Goal: Transaction & Acquisition: Purchase product/service

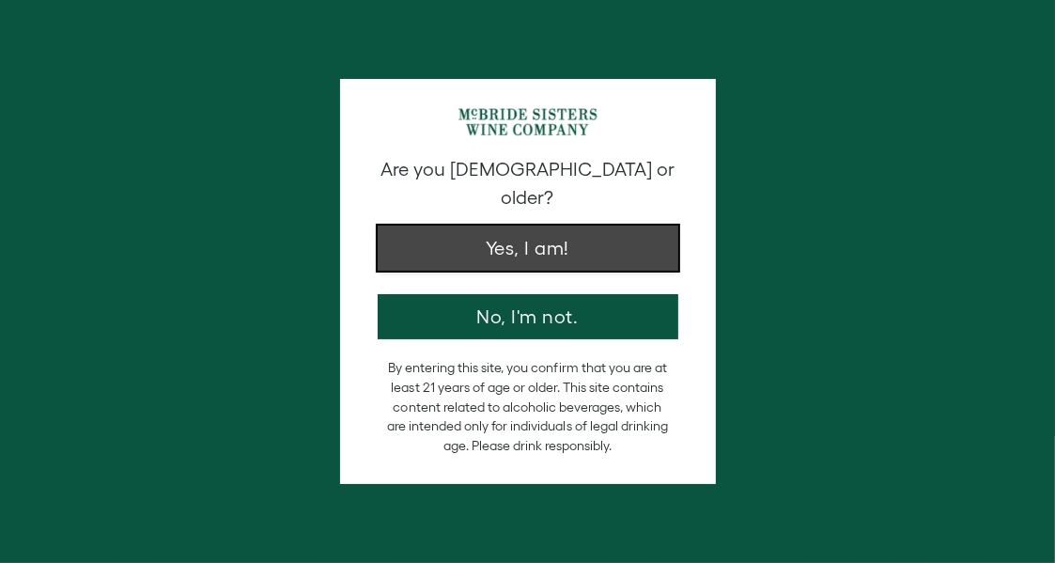
click at [519, 231] on button "Yes, I am!" at bounding box center [528, 247] width 301 height 45
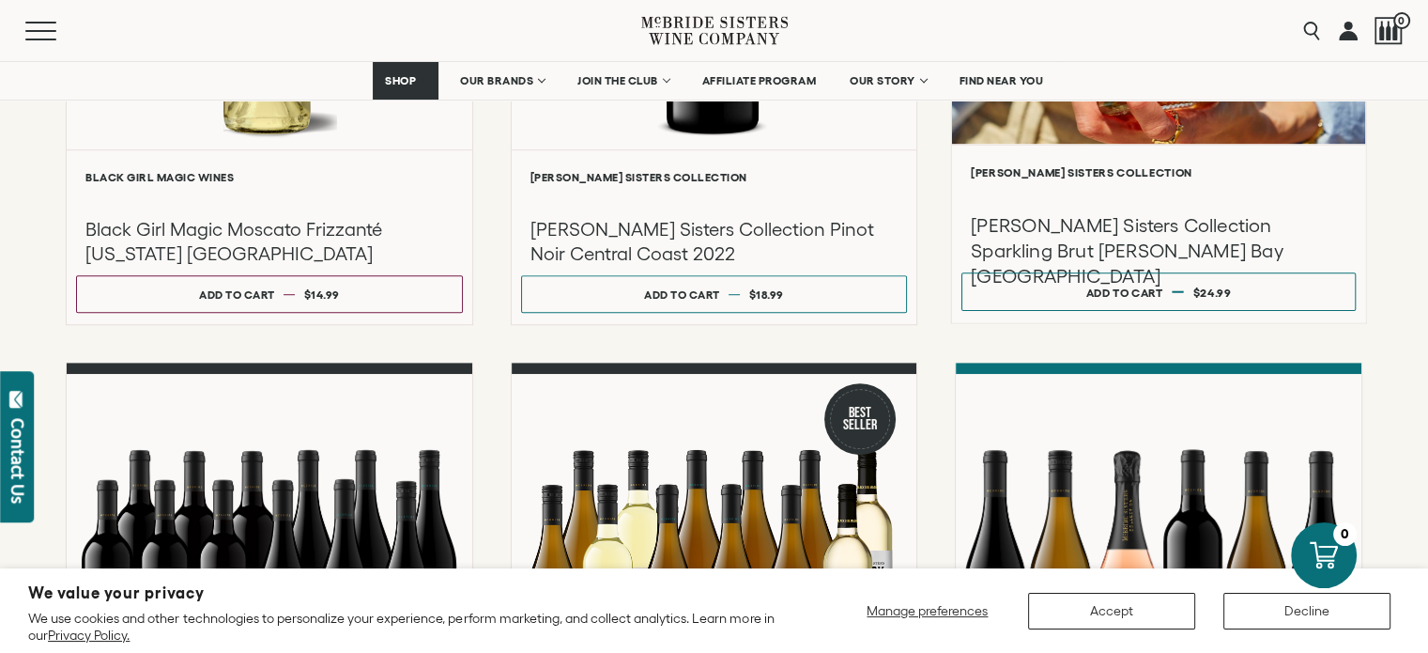
scroll to position [1503, 0]
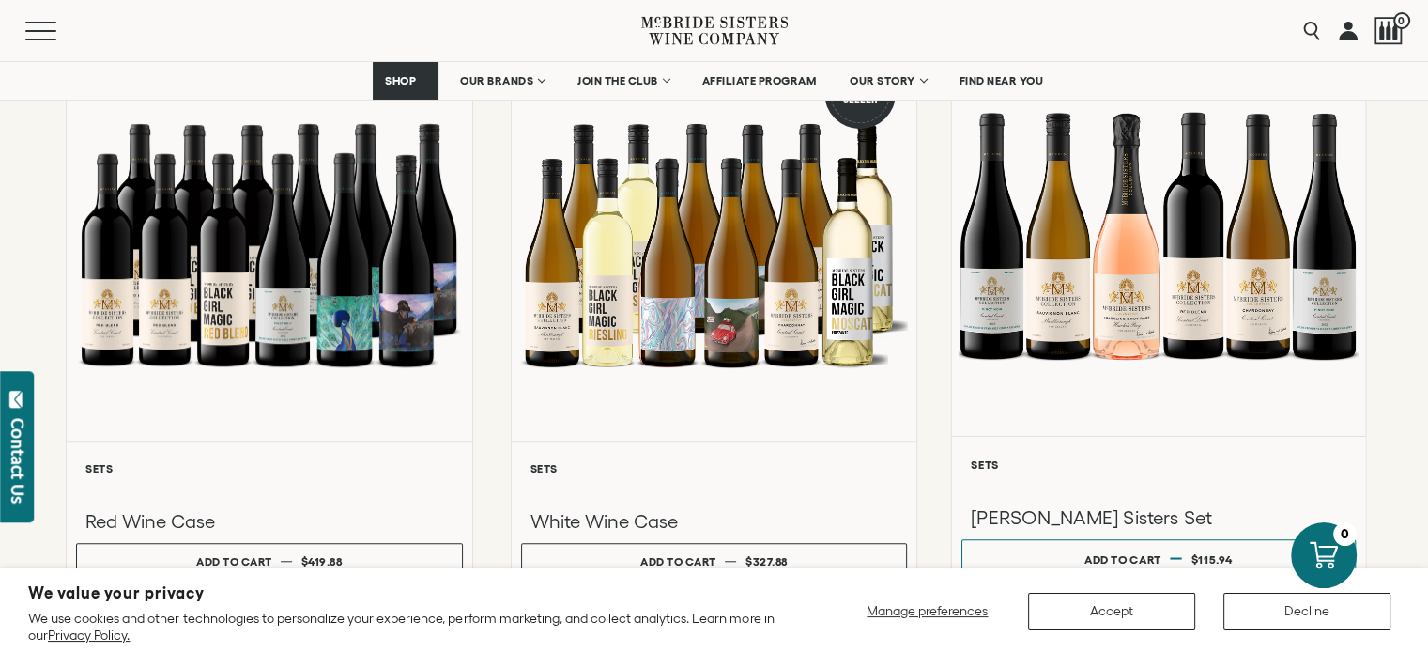
click at [1054, 278] on div at bounding box center [1158, 236] width 413 height 400
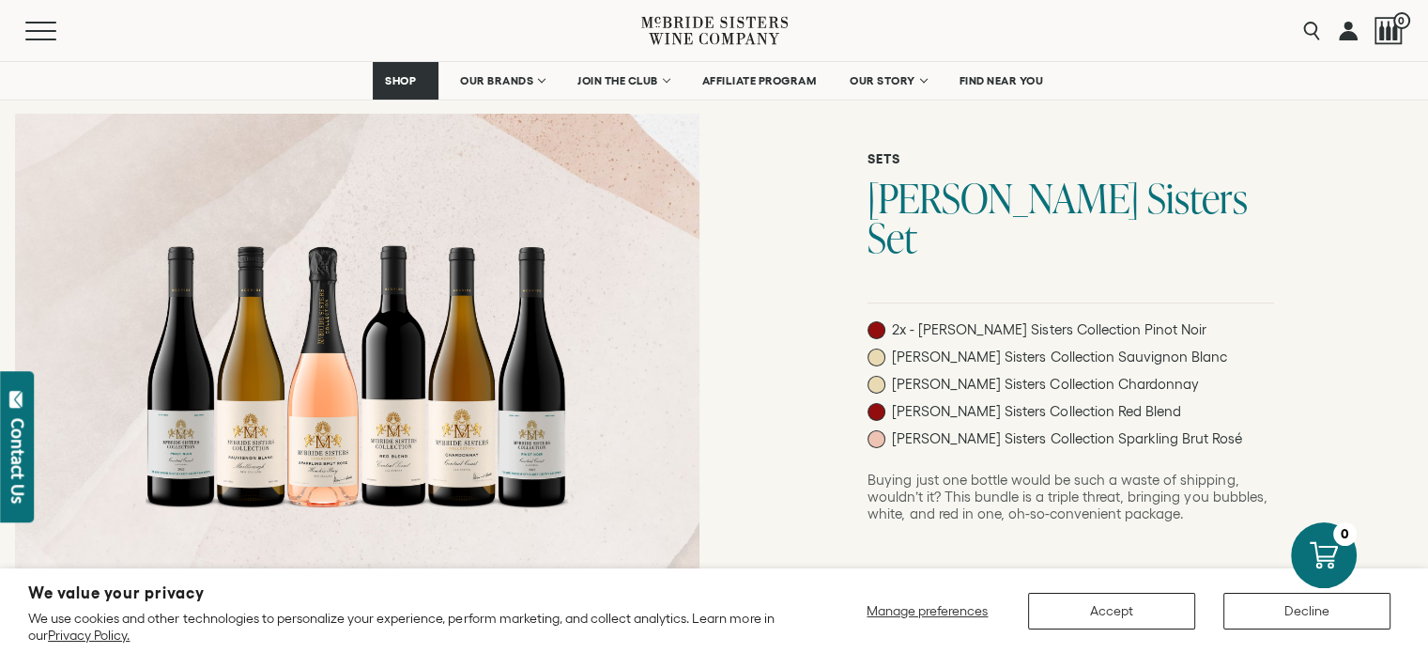
scroll to position [91, 0]
click at [1066, 598] on button "Accept" at bounding box center [1111, 611] width 167 height 37
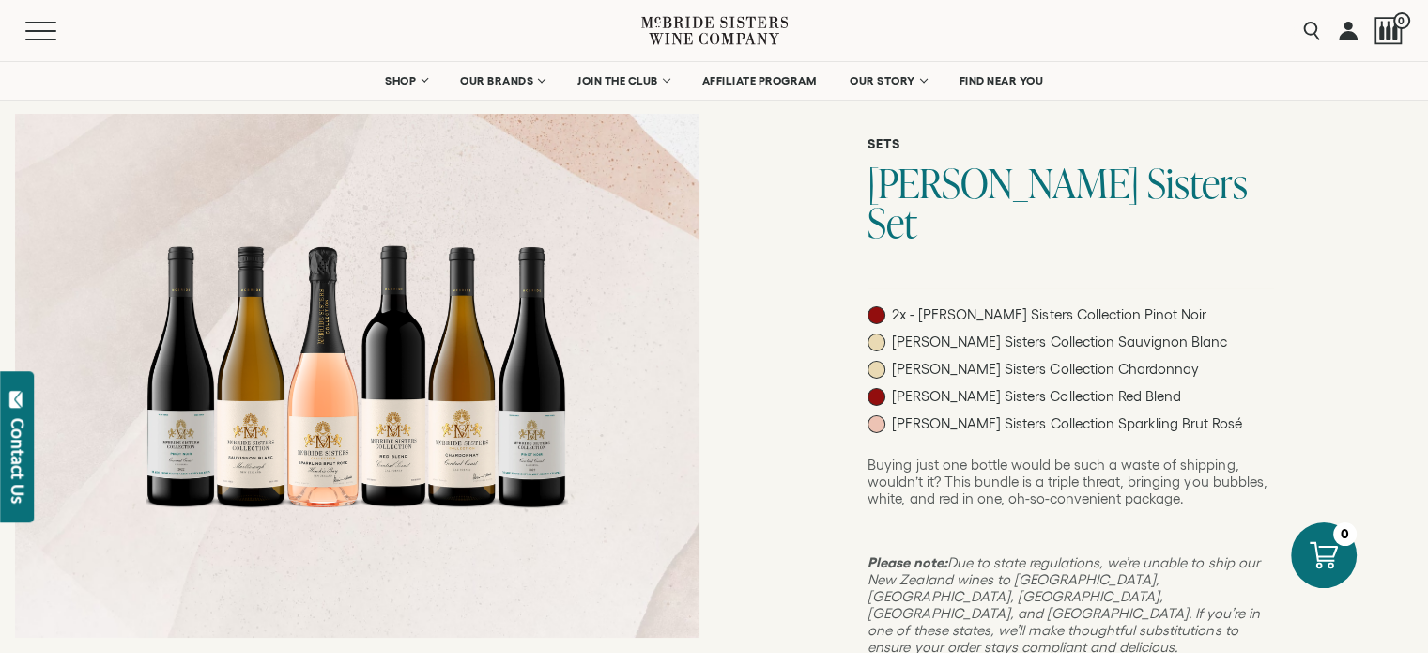
scroll to position [0, 0]
